Goal: Transaction & Acquisition: Subscribe to service/newsletter

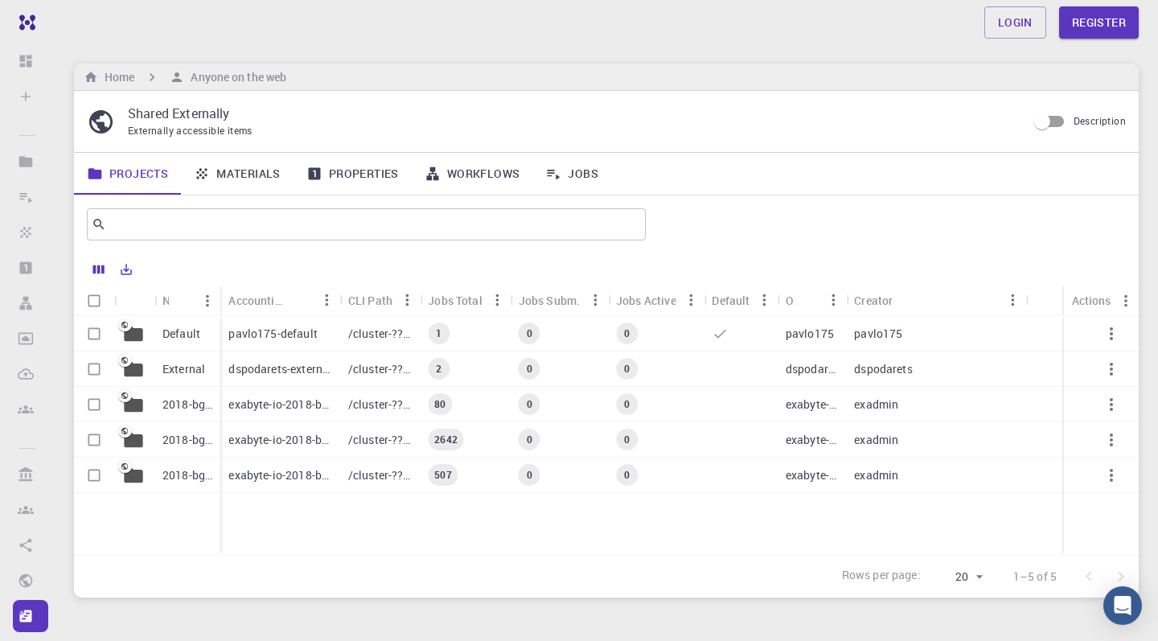
click at [520, 77] on div "Home Anyone on the web" at bounding box center [606, 77] width 1065 height 27
click at [97, 77] on icon "breadcrumb" at bounding box center [91, 77] width 14 height 14
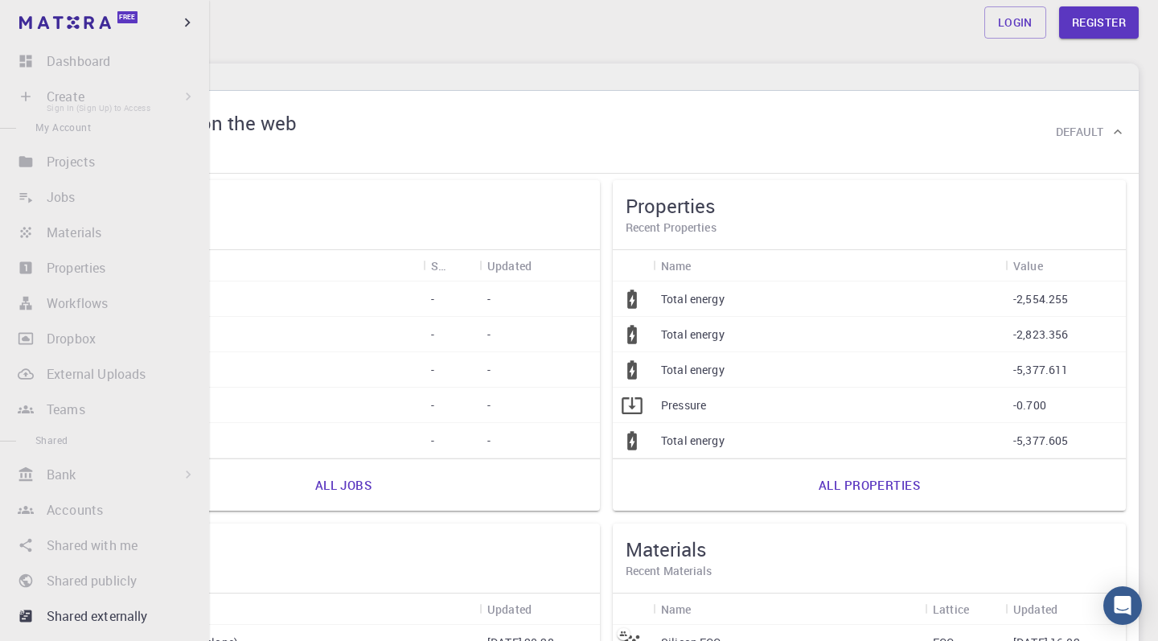
click at [48, 98] on li "Create Sign In (Sign Up) to Access New Job New Material Create Material Upload …" at bounding box center [104, 96] width 209 height 32
click at [23, 100] on li "Create Sign In (Sign Up) to Access New Job New Material Create Material Upload …" at bounding box center [104, 96] width 209 height 32
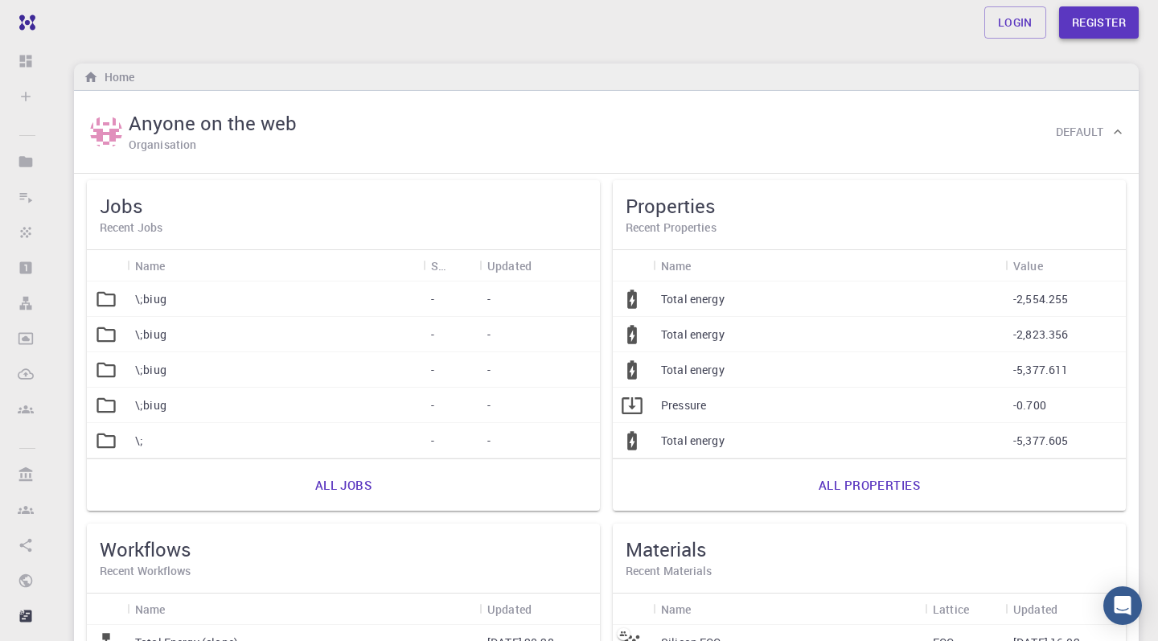
click at [1107, 27] on link "Register" at bounding box center [1099, 22] width 80 height 32
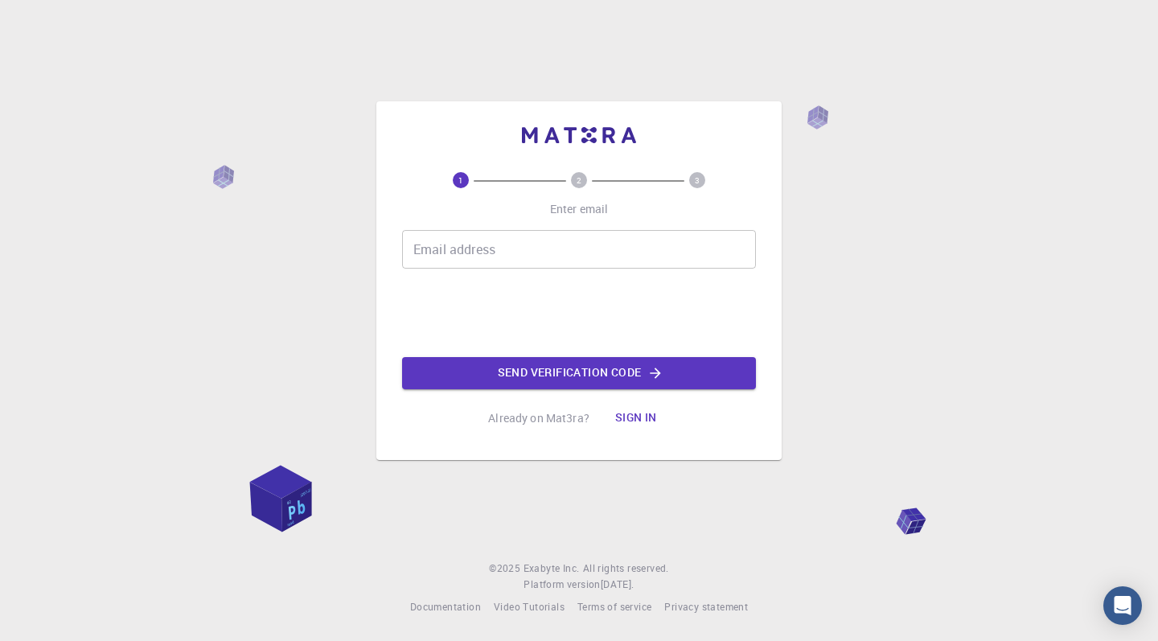
click at [513, 255] on input "Email address" at bounding box center [579, 249] width 354 height 39
